Goal: Task Accomplishment & Management: Complete application form

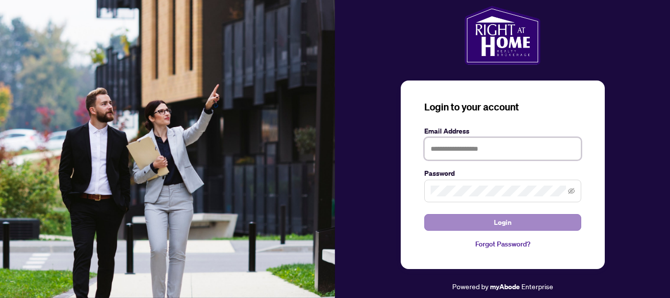
type input "**********"
click at [478, 216] on button "Login" at bounding box center [502, 222] width 157 height 17
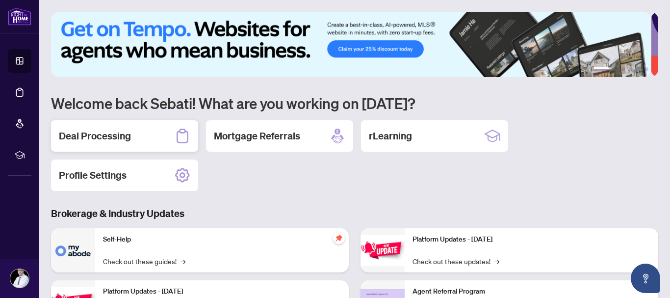
click at [116, 136] on h2 "Deal Processing" at bounding box center [95, 136] width 72 height 14
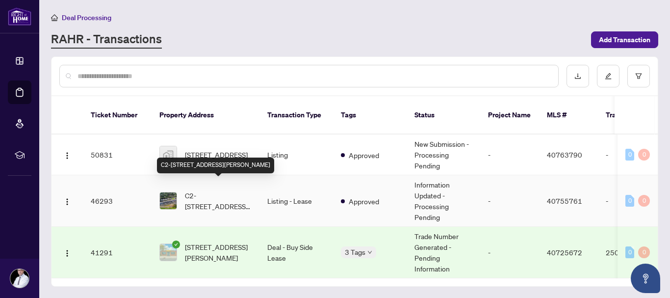
click at [197, 190] on span "C2-[STREET_ADDRESS][PERSON_NAME]" at bounding box center [218, 201] width 67 height 22
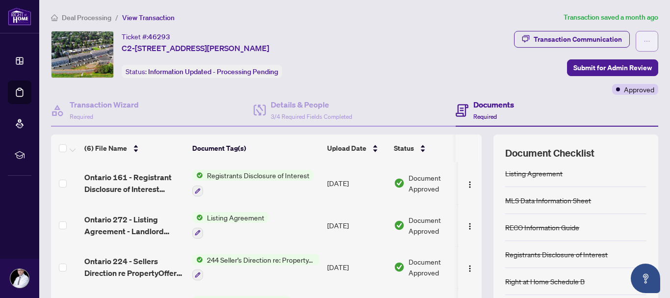
click at [635, 35] on button "button" at bounding box center [646, 41] width 23 height 21
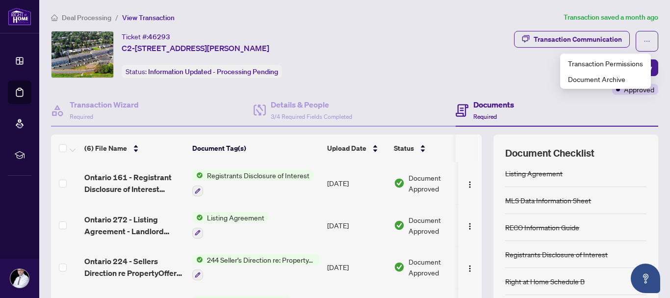
click at [487, 71] on div "Transaction Communication Submit for Admin Review Approved" at bounding box center [529, 63] width 258 height 64
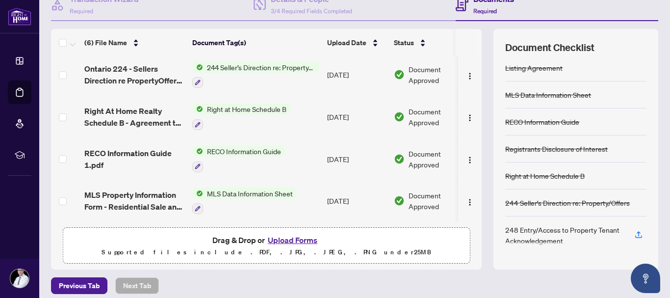
scroll to position [113, 0]
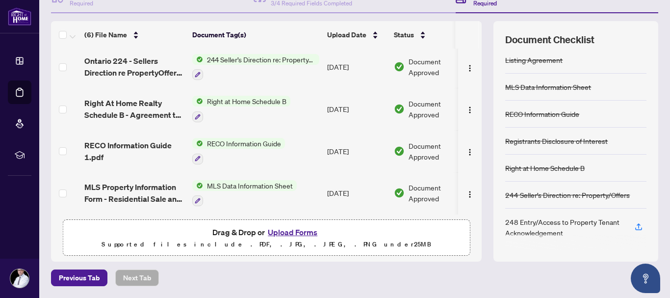
click at [272, 231] on button "Upload Forms" at bounding box center [292, 232] width 55 height 13
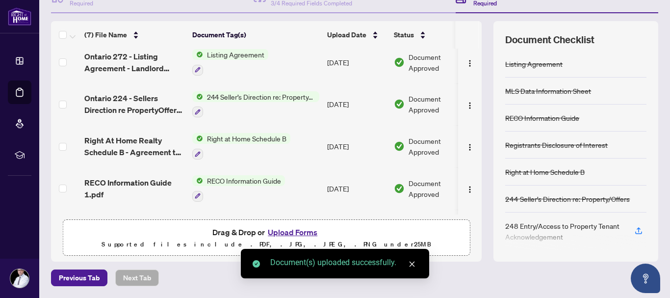
click at [413, 261] on icon "close" at bounding box center [411, 263] width 7 height 7
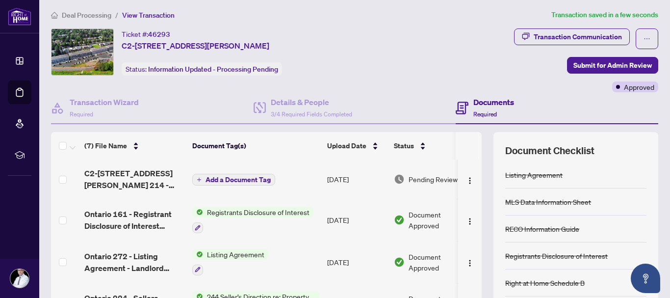
scroll to position [0, 0]
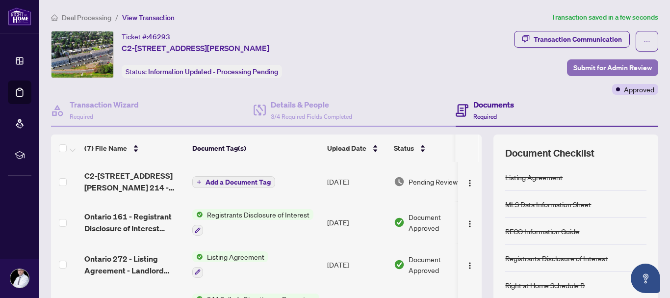
click at [589, 66] on span "Submit for Admin Review" at bounding box center [612, 68] width 78 height 16
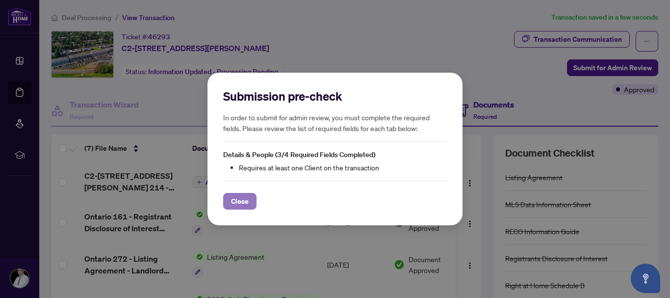
click at [235, 202] on span "Close" at bounding box center [240, 201] width 18 height 16
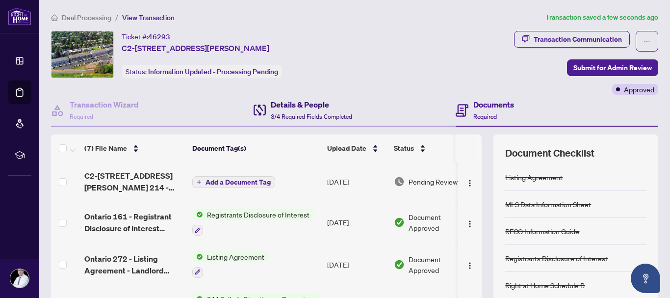
click at [296, 112] on div "Details & People 3/4 Required Fields Completed" at bounding box center [311, 110] width 81 height 23
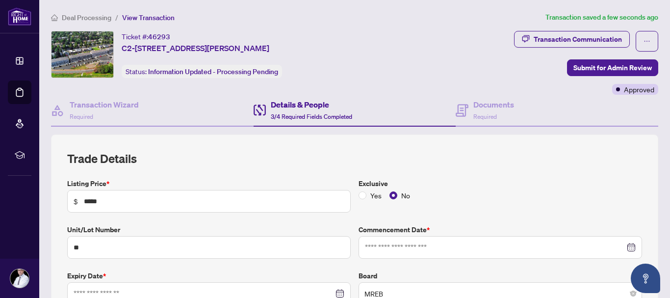
type input "**********"
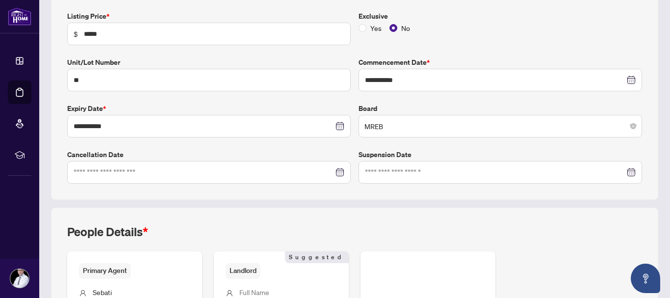
scroll to position [295, 0]
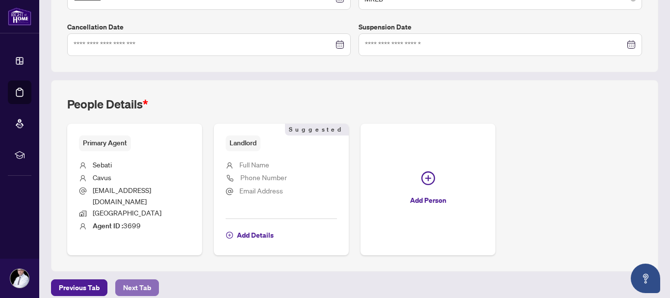
click at [139, 279] on span "Next Tab" at bounding box center [137, 287] width 28 height 16
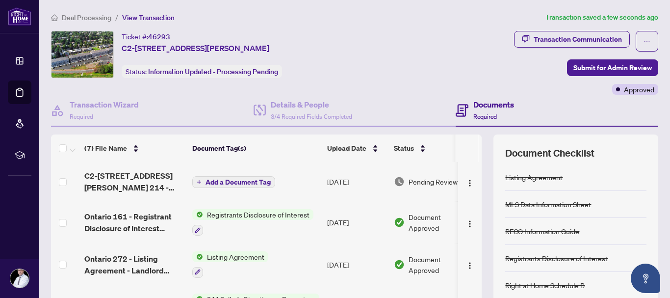
click at [487, 116] on span "Required" at bounding box center [485, 116] width 24 height 7
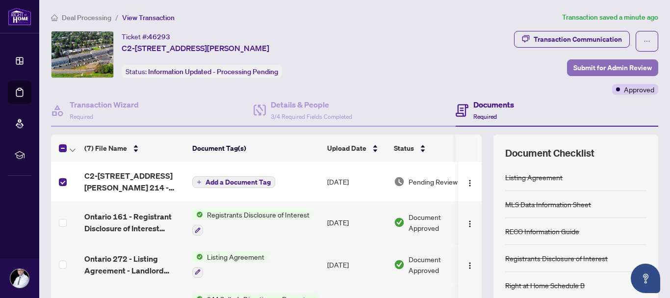
click at [596, 69] on span "Submit for Admin Review" at bounding box center [612, 68] width 78 height 16
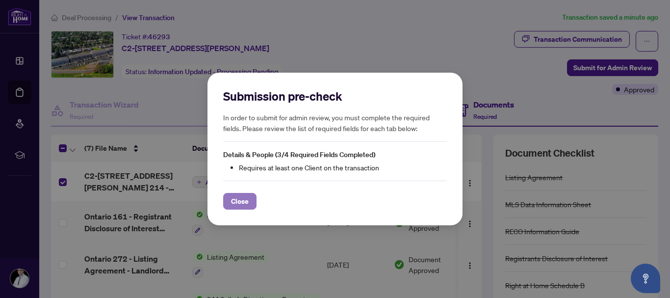
click at [241, 201] on span "Close" at bounding box center [240, 201] width 18 height 16
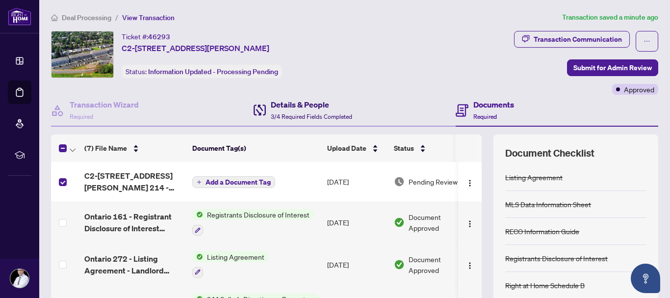
click at [291, 112] on div "Details & People 3/4 Required Fields Completed" at bounding box center [311, 110] width 81 height 23
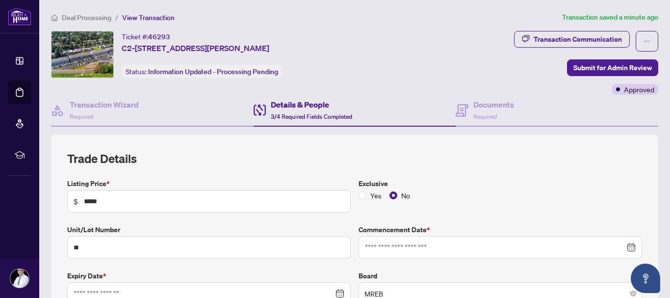
type input "**********"
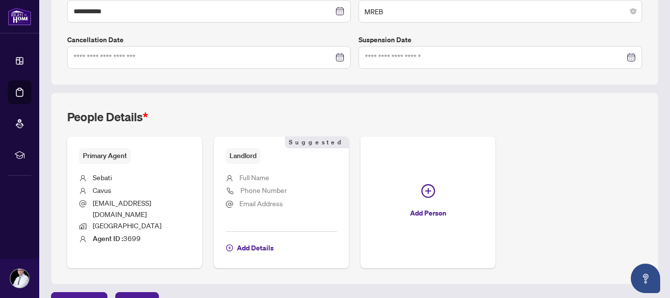
scroll to position [291, 0]
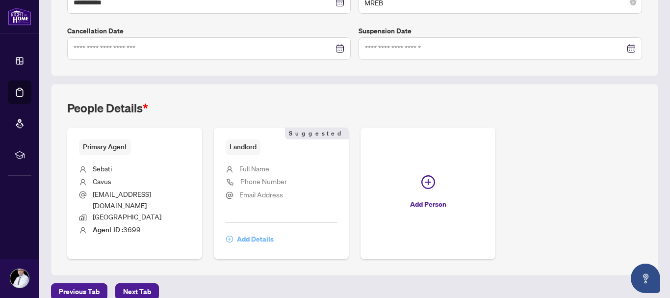
click at [248, 231] on span "Add Details" at bounding box center [255, 239] width 37 height 16
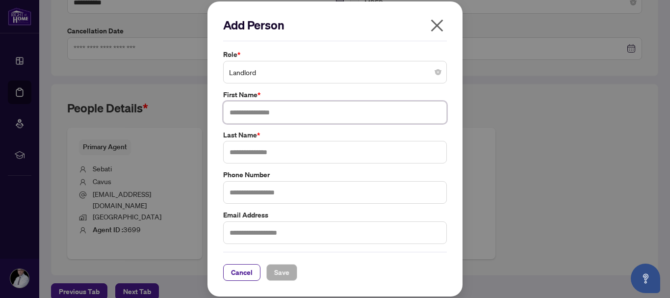
click at [274, 115] on input "text" at bounding box center [335, 112] width 224 height 23
type input "*******"
click at [247, 152] on input "text" at bounding box center [335, 152] width 224 height 23
type input "*****"
click at [244, 230] on input "text" at bounding box center [335, 232] width 224 height 23
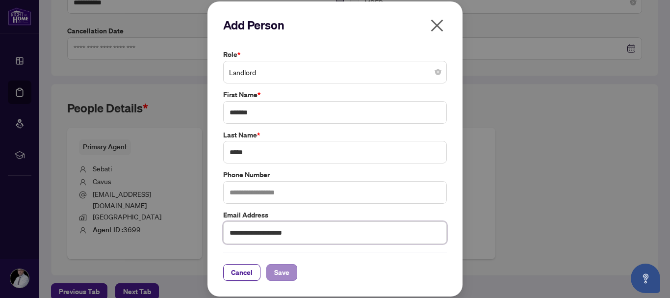
type input "**********"
click at [280, 269] on span "Save" at bounding box center [281, 272] width 15 height 16
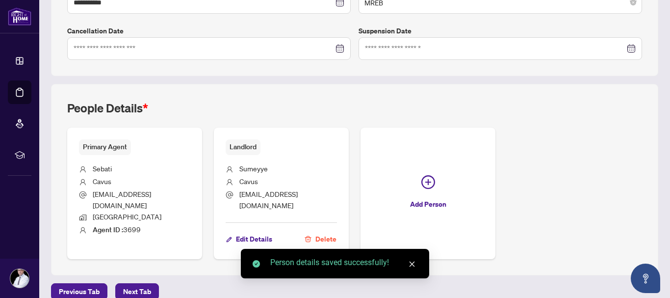
click at [417, 259] on div "Person details saved successfully!" at bounding box center [335, 263] width 188 height 29
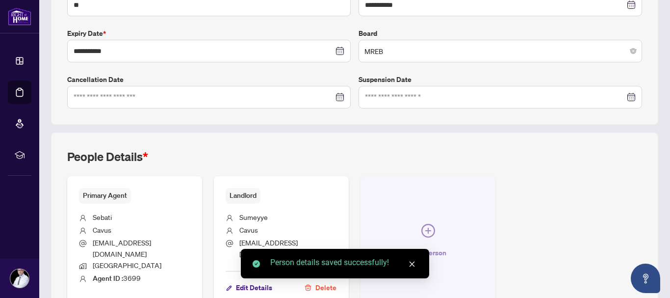
scroll to position [295, 0]
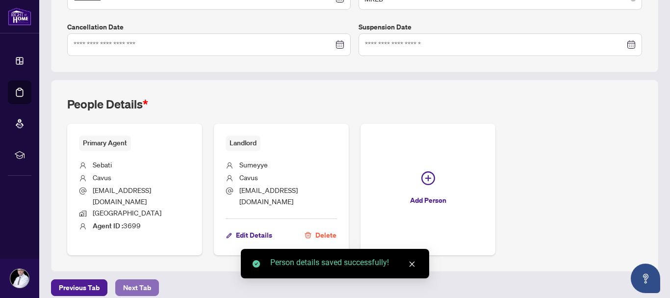
click at [123, 279] on span "Next Tab" at bounding box center [137, 287] width 28 height 16
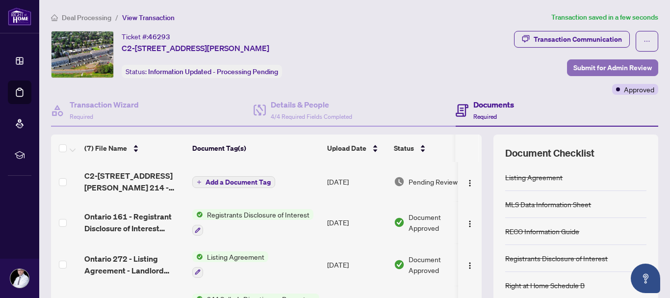
click at [581, 69] on span "Submit for Admin Review" at bounding box center [612, 68] width 78 height 16
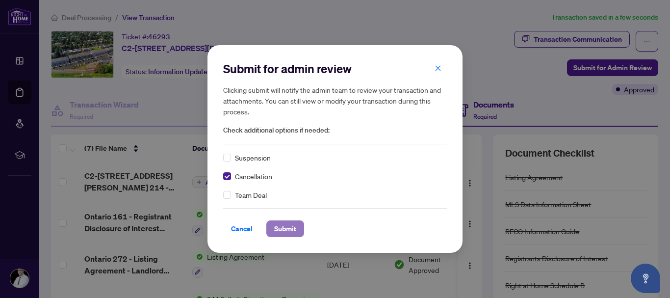
click at [285, 229] on span "Submit" at bounding box center [285, 229] width 22 height 16
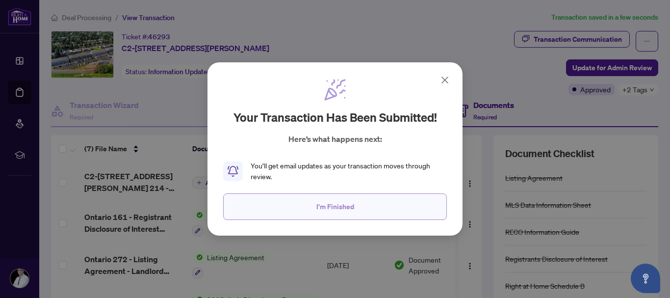
click at [318, 201] on span "I'm Finished" at bounding box center [335, 207] width 38 height 16
